Goal: Information Seeking & Learning: Learn about a topic

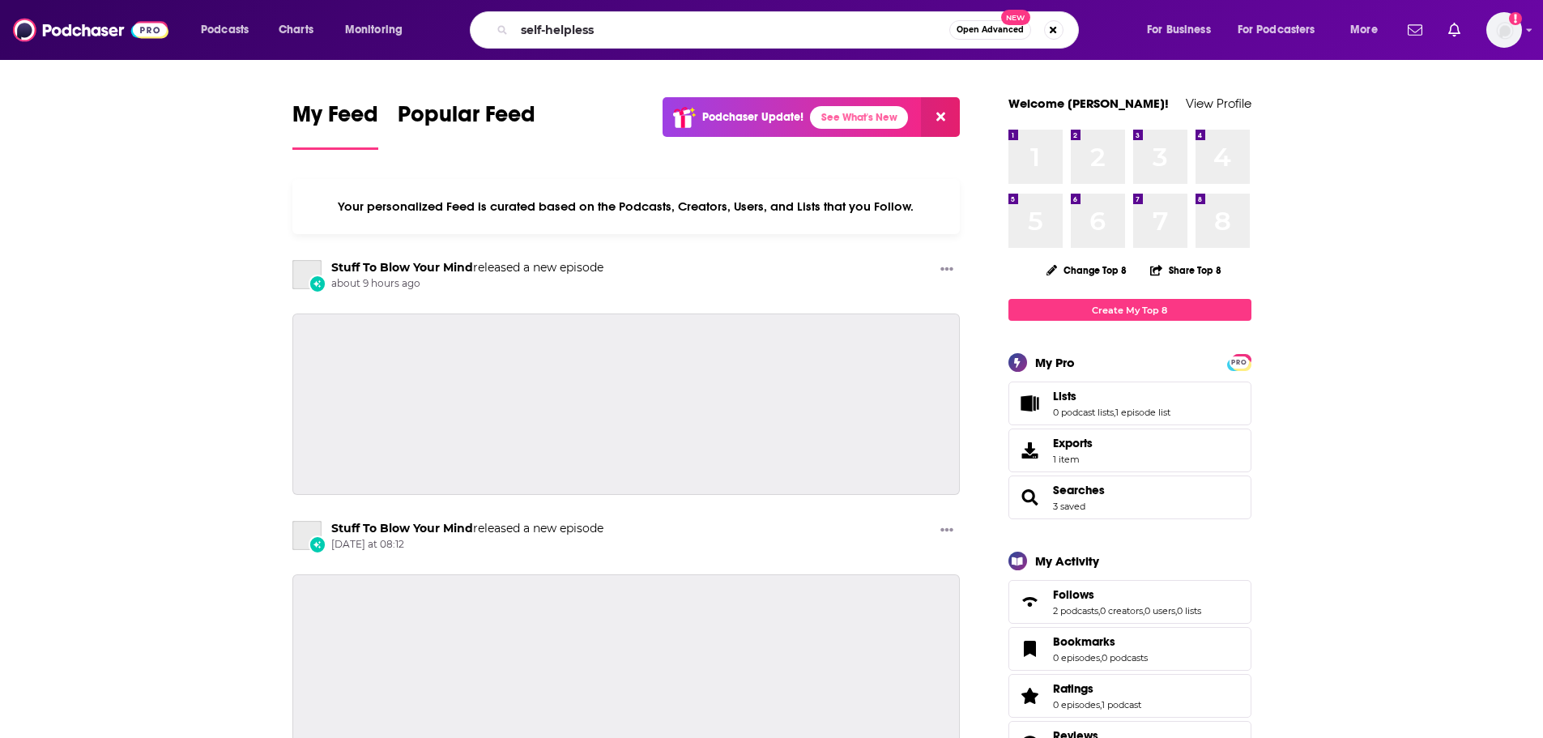
type input "self-helpless"
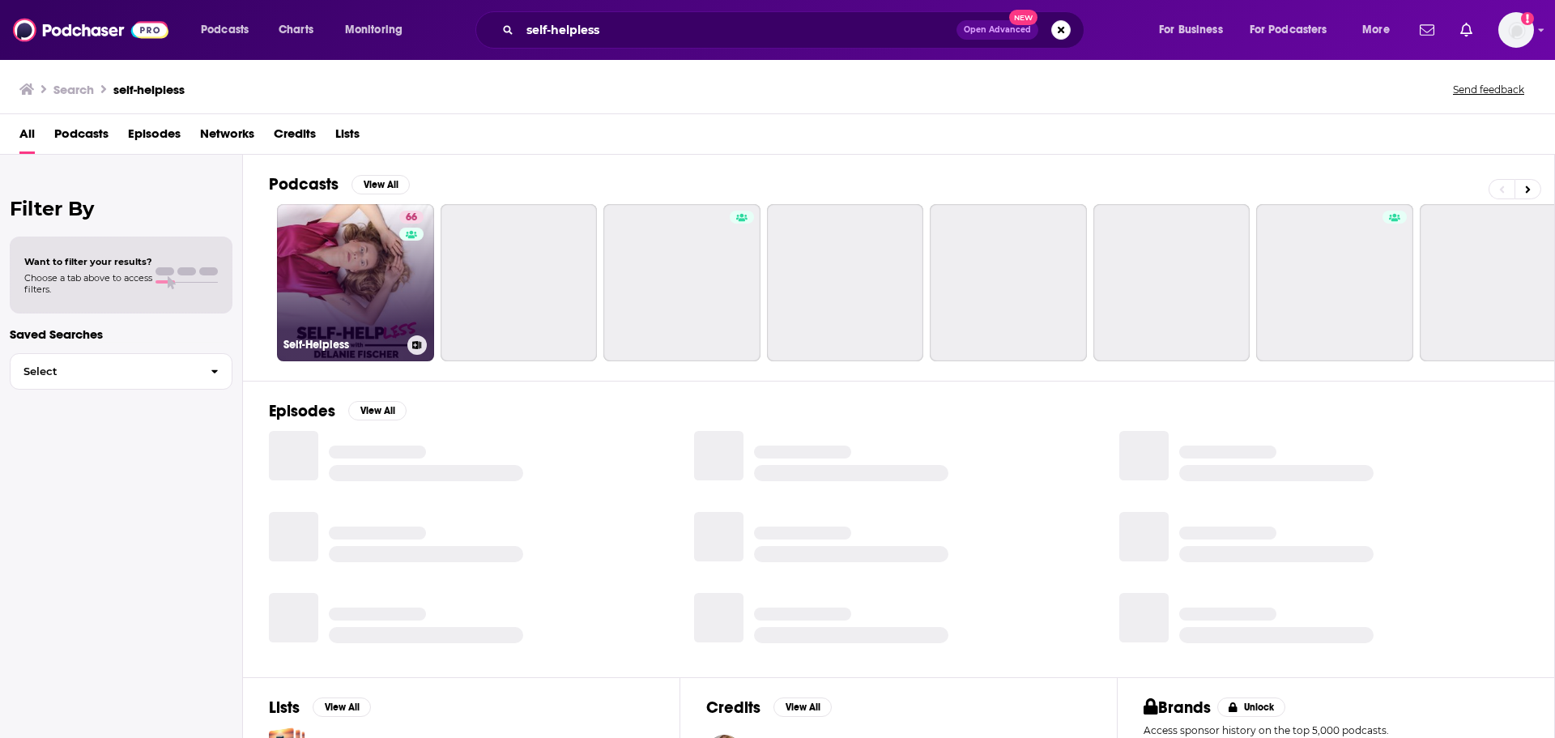
click at [345, 283] on link "66 Self-Helpless" at bounding box center [355, 282] width 157 height 157
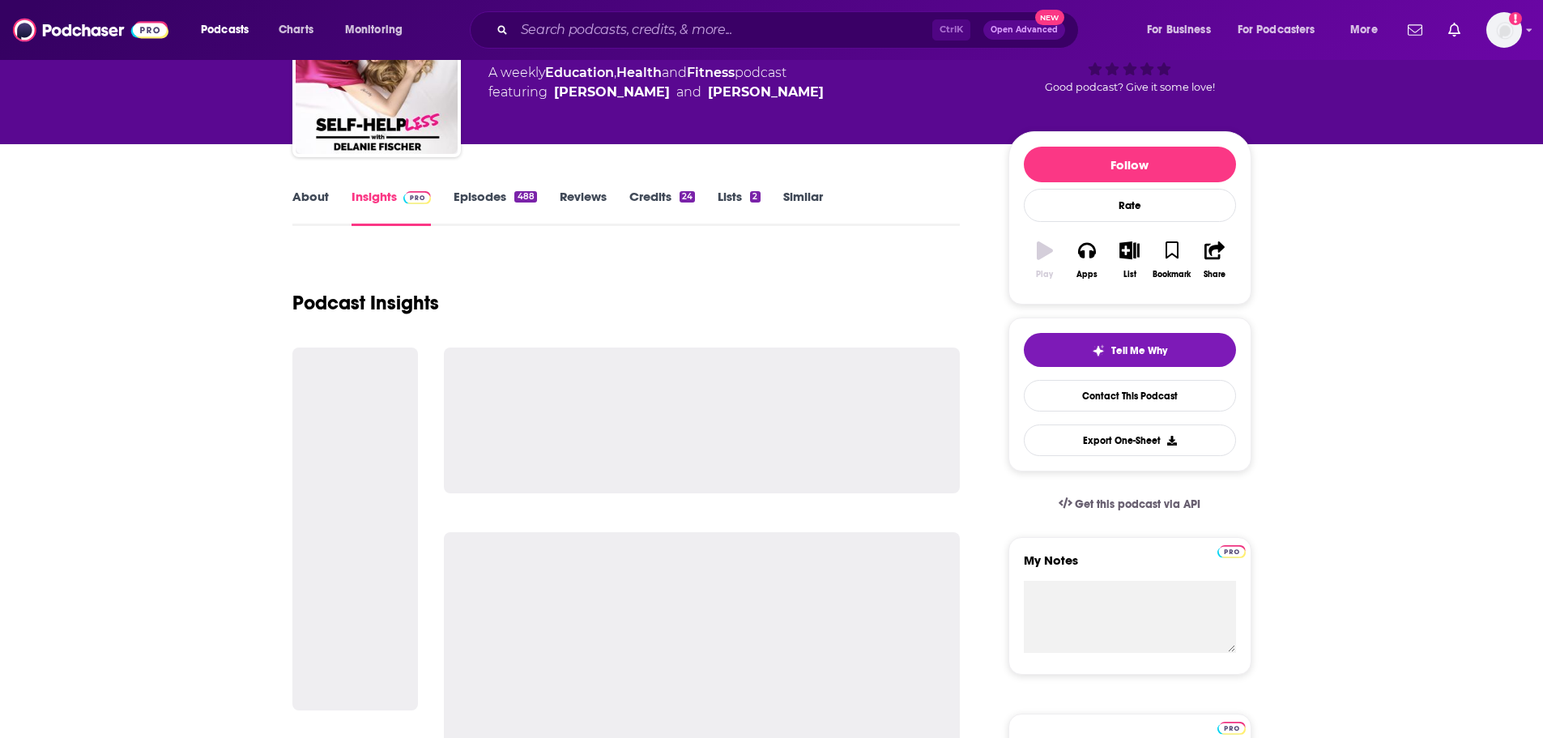
scroll to position [162, 0]
